Goal: Information Seeking & Learning: Learn about a topic

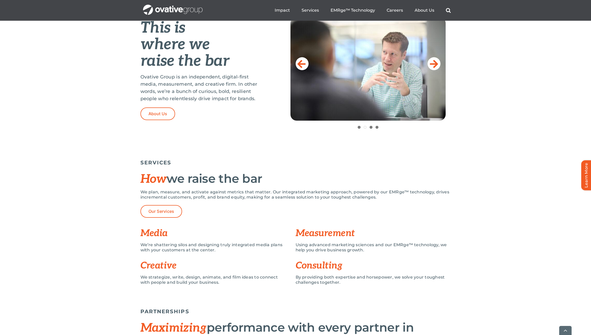
scroll to position [305, 0]
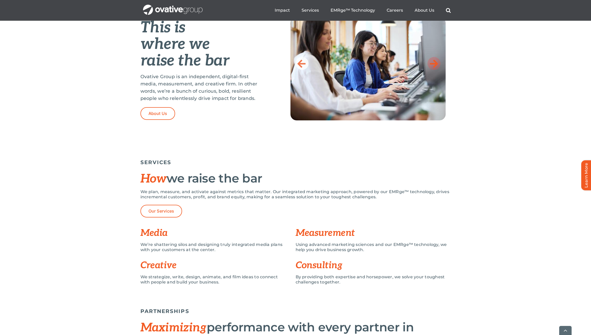
click at [435, 66] on icon at bounding box center [434, 63] width 8 height 10
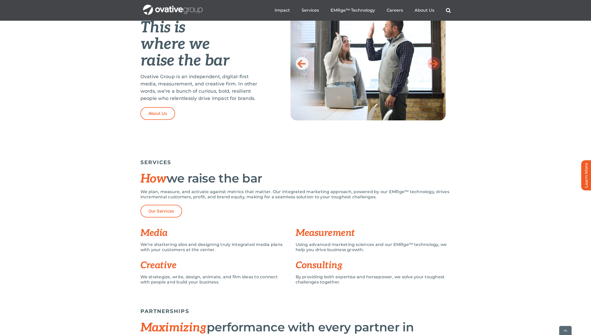
click at [435, 66] on icon at bounding box center [434, 63] width 8 height 10
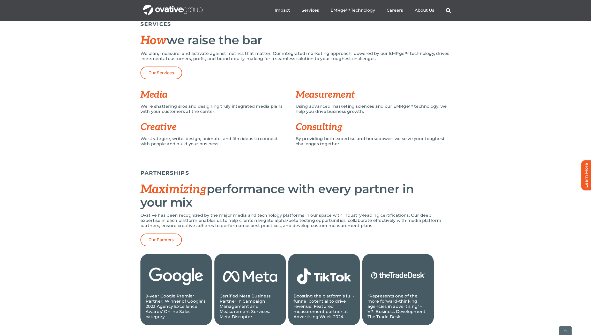
scroll to position [444, 0]
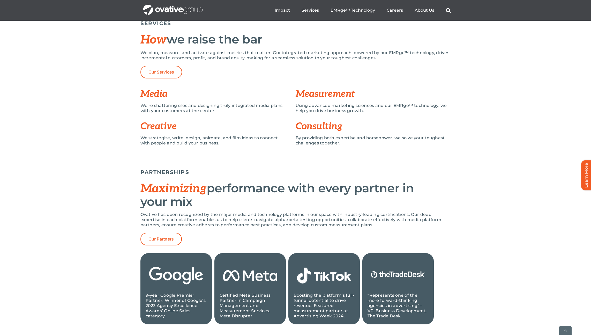
click at [168, 129] on h3 "Creative" at bounding box center [217, 126] width 155 height 10
click at [172, 71] on span "Our Services" at bounding box center [161, 72] width 26 height 5
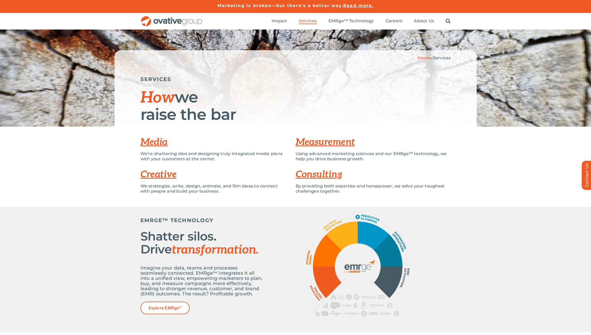
click at [165, 174] on link "Creative" at bounding box center [158, 174] width 36 height 11
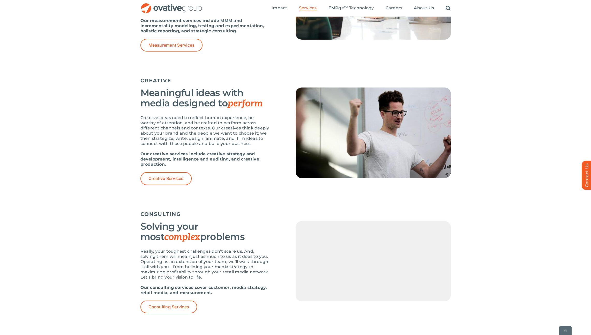
scroll to position [557, 0]
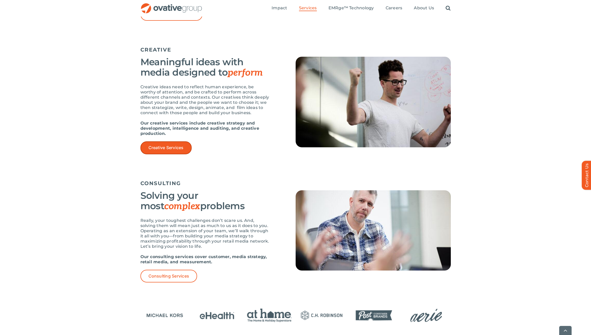
click at [170, 151] on link "Creative Services" at bounding box center [165, 147] width 51 height 13
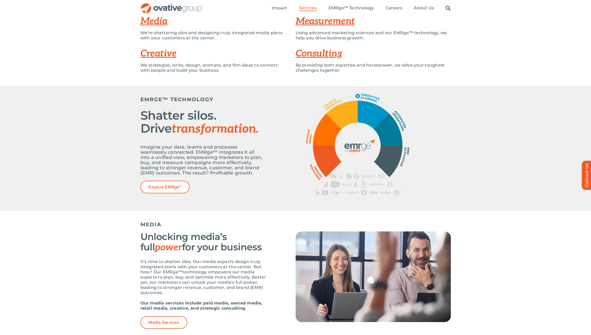
scroll to position [118, 0]
